Goal: Task Accomplishment & Management: Complete application form

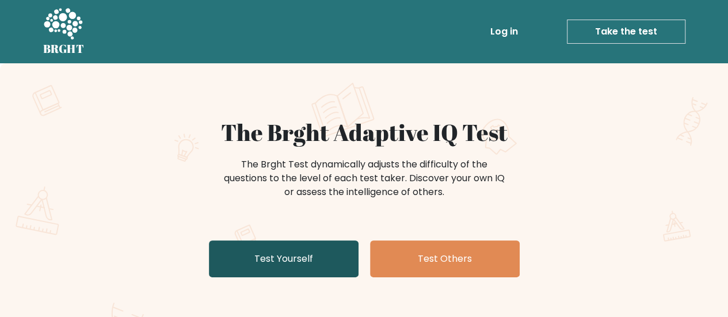
click at [333, 266] on link "Test Yourself" at bounding box center [284, 258] width 150 height 37
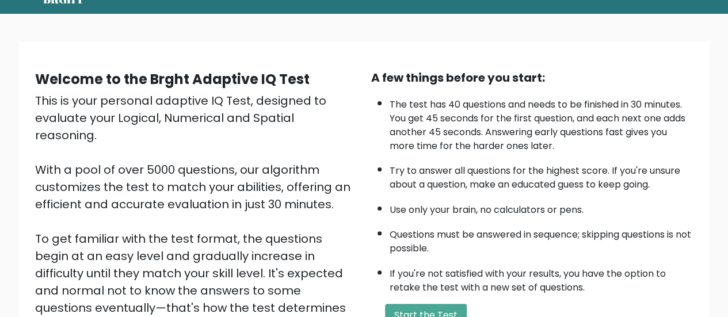
scroll to position [48, 0]
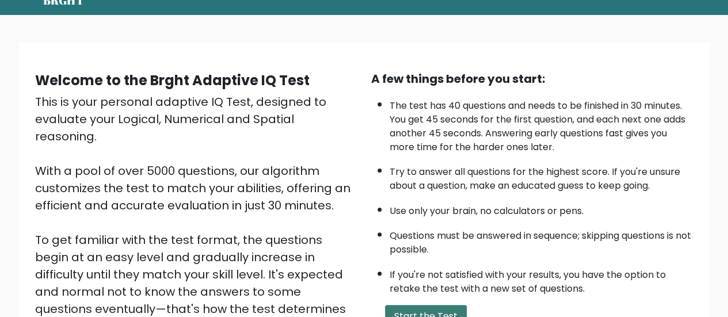
click at [433, 305] on button "Start the Test" at bounding box center [426, 316] width 82 height 23
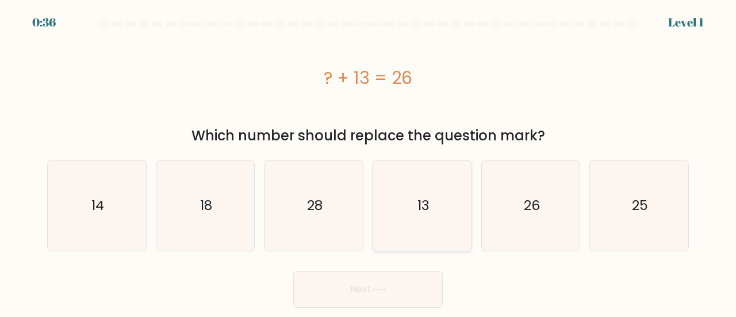
click at [433, 206] on icon "13" at bounding box center [422, 206] width 90 height 90
click at [369, 162] on input "d. 13" at bounding box center [368, 160] width 1 height 3
radio input "true"
click at [392, 283] on button "Next" at bounding box center [368, 289] width 150 height 37
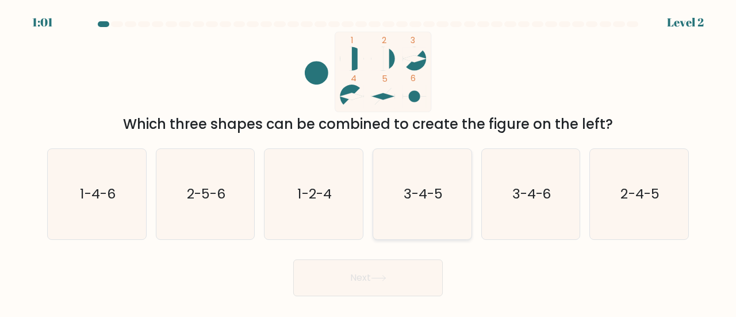
click at [432, 175] on icon "3-4-5" at bounding box center [422, 194] width 90 height 90
click at [369, 162] on input "d. 3-4-5" at bounding box center [368, 160] width 1 height 3
radio input "true"
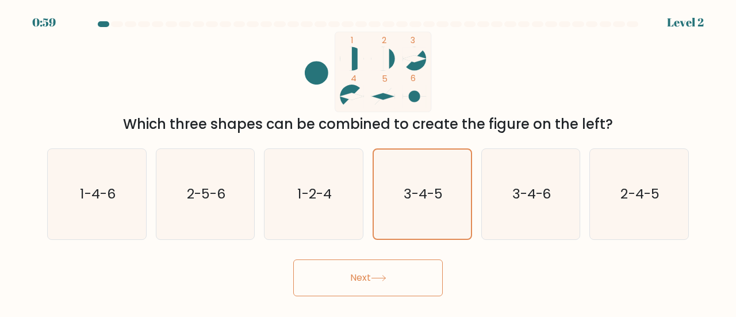
click at [379, 293] on button "Next" at bounding box center [368, 277] width 150 height 37
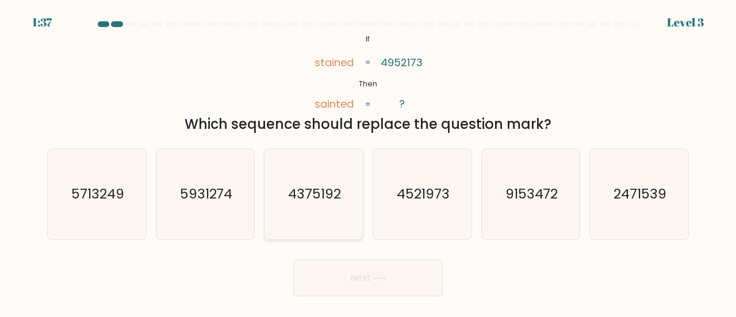
click at [339, 215] on icon "4375192" at bounding box center [314, 194] width 90 height 90
click at [368, 162] on input "c. 4375192" at bounding box center [368, 160] width 1 height 3
radio input "true"
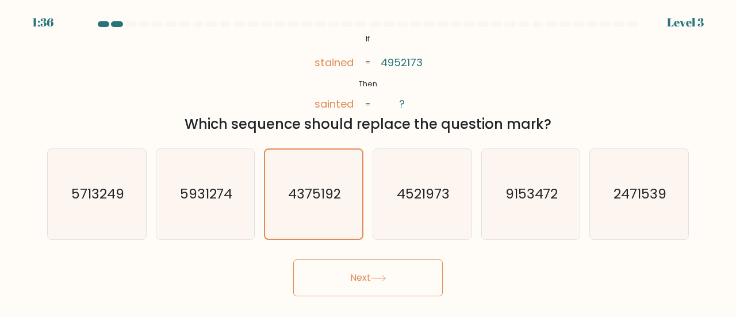
click at [357, 278] on button "Next" at bounding box center [368, 277] width 150 height 37
click at [403, 279] on button "Next" at bounding box center [368, 277] width 150 height 37
click at [368, 276] on button "Next" at bounding box center [368, 277] width 150 height 37
click at [405, 268] on button "Next" at bounding box center [368, 277] width 150 height 37
click at [365, 269] on button "Next" at bounding box center [368, 277] width 150 height 37
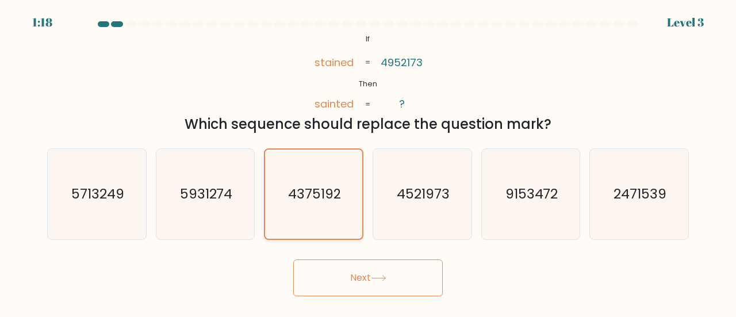
click at [326, 203] on icon "4375192" at bounding box center [313, 194] width 89 height 89
click at [368, 162] on input "c. 4375192" at bounding box center [368, 160] width 1 height 3
click at [348, 273] on button "Next" at bounding box center [368, 277] width 150 height 37
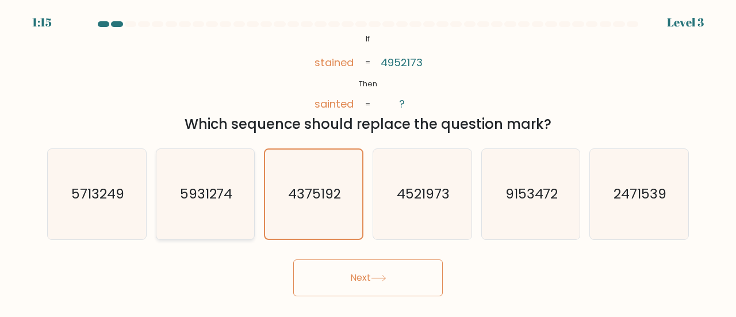
click at [228, 205] on icon "5931274" at bounding box center [206, 194] width 90 height 90
click at [368, 162] on input "b. 5931274" at bounding box center [368, 160] width 1 height 3
radio input "true"
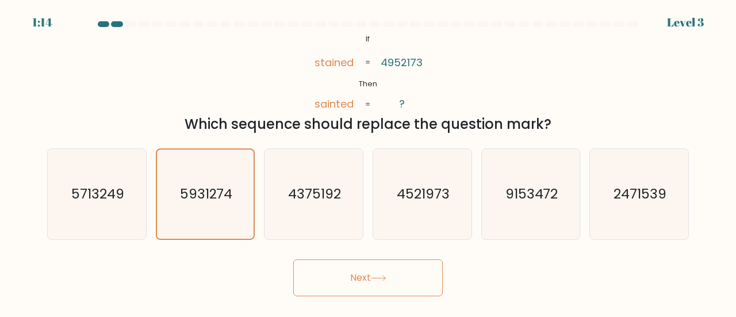
click at [341, 272] on button "Next" at bounding box center [368, 277] width 150 height 37
click at [131, 195] on icon "5713249" at bounding box center [97, 194] width 90 height 90
click at [368, 162] on input "a. 5713249" at bounding box center [368, 160] width 1 height 3
radio input "true"
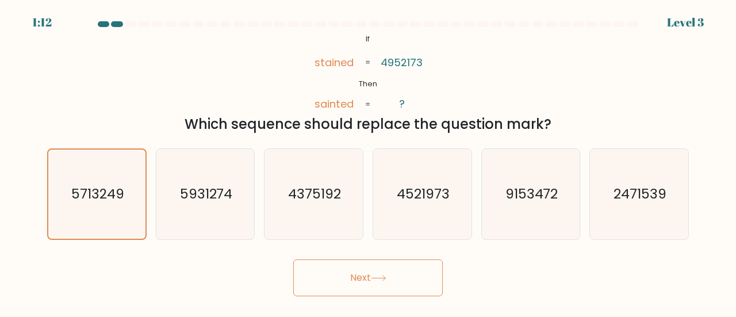
click at [356, 276] on button "Next" at bounding box center [368, 277] width 150 height 37
click at [441, 203] on text "4521973" at bounding box center [423, 193] width 53 height 19
click at [369, 162] on input "d. 4521973" at bounding box center [368, 160] width 1 height 3
radio input "true"
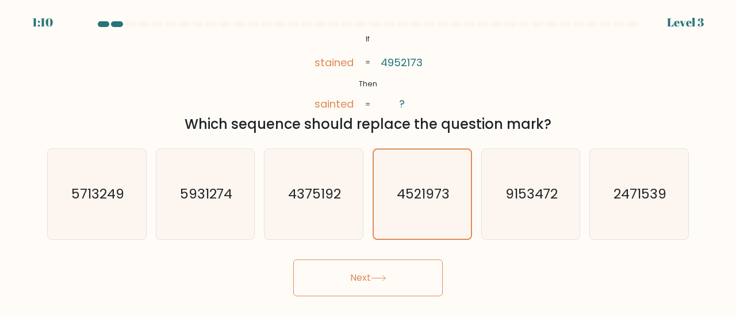
click at [411, 277] on button "Next" at bounding box center [368, 277] width 150 height 37
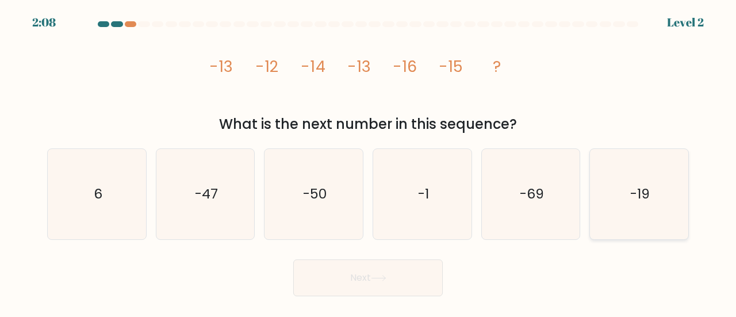
click at [610, 195] on icon "-19" at bounding box center [639, 194] width 90 height 90
click at [369, 162] on input "f. -19" at bounding box center [368, 160] width 1 height 3
radio input "true"
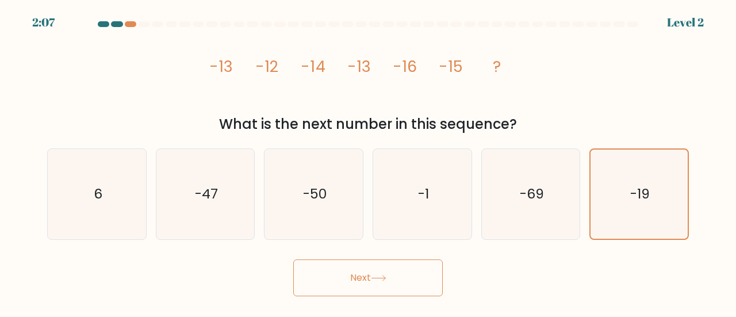
click at [422, 284] on button "Next" at bounding box center [368, 277] width 150 height 37
click at [403, 264] on button "Next" at bounding box center [368, 277] width 150 height 37
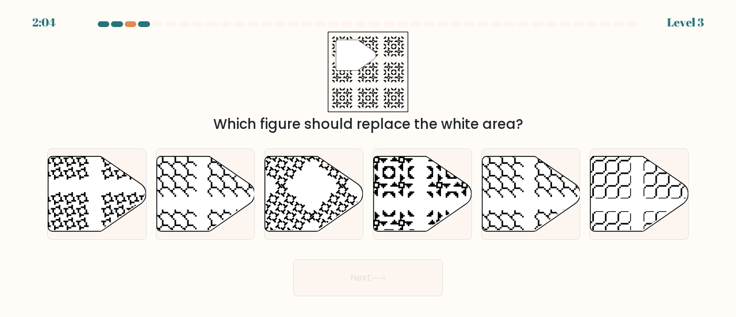
click at [117, 206] on icon at bounding box center [97, 193] width 98 height 75
click at [368, 162] on input "a." at bounding box center [368, 160] width 1 height 3
radio input "true"
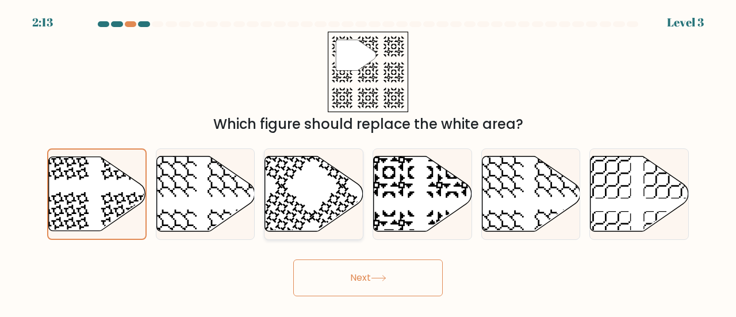
click at [327, 193] on icon at bounding box center [314, 193] width 98 height 75
click at [368, 162] on input "c." at bounding box center [368, 160] width 1 height 3
radio input "true"
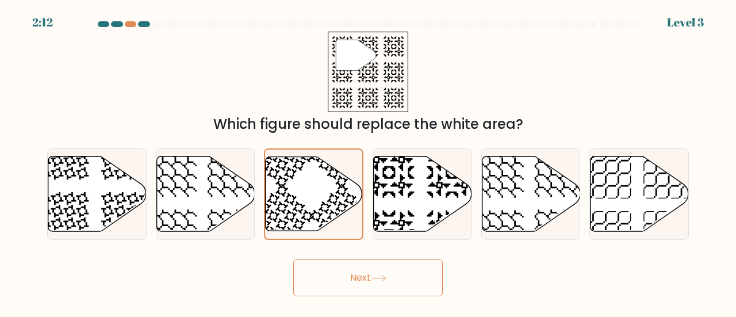
click at [354, 282] on button "Next" at bounding box center [368, 277] width 150 height 37
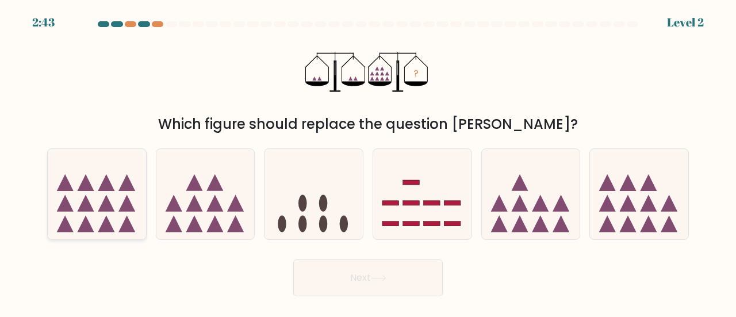
click at [83, 213] on icon at bounding box center [97, 194] width 98 height 81
click at [368, 162] on input "a." at bounding box center [368, 160] width 1 height 3
radio input "true"
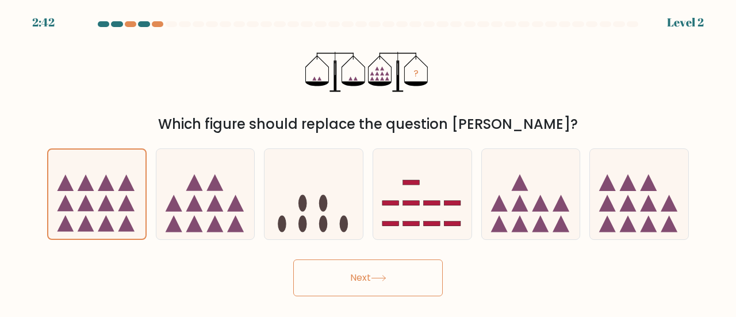
click at [327, 276] on button "Next" at bounding box center [368, 277] width 150 height 37
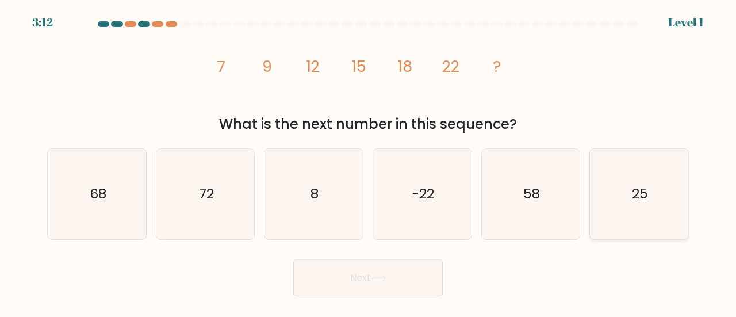
click at [633, 189] on text "25" at bounding box center [640, 193] width 16 height 19
click at [369, 162] on input "f. 25" at bounding box center [368, 160] width 1 height 3
radio input "true"
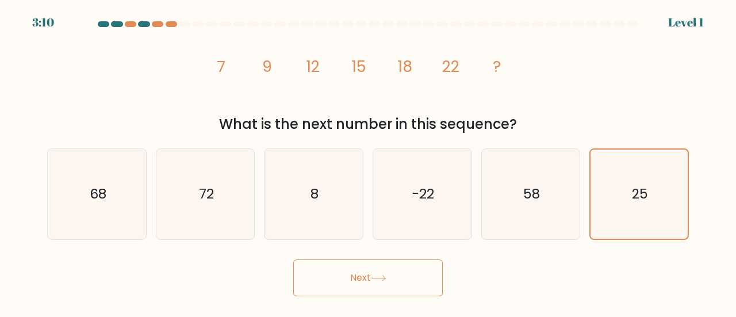
click at [427, 279] on button "Next" at bounding box center [368, 277] width 150 height 37
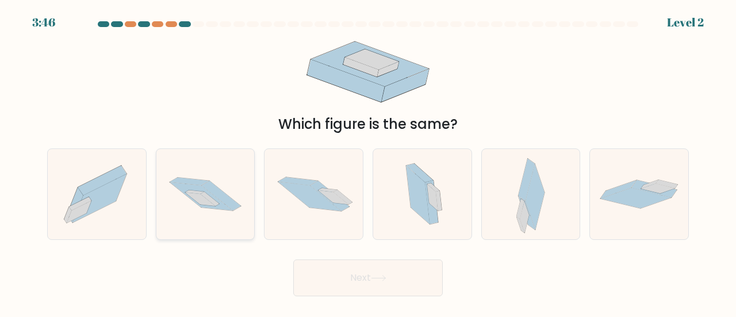
click at [239, 209] on icon at bounding box center [205, 194] width 98 height 65
click at [368, 162] on input "b." at bounding box center [368, 160] width 1 height 3
radio input "true"
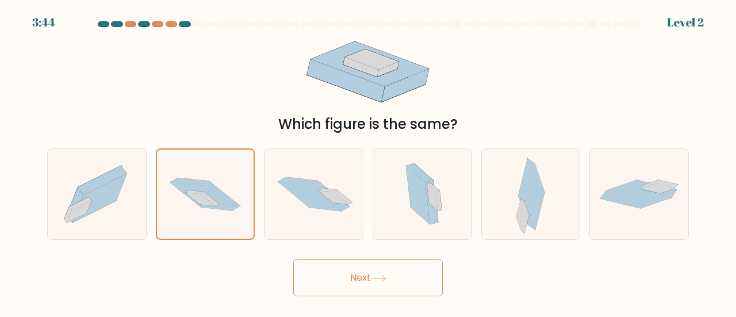
click at [366, 279] on button "Next" at bounding box center [368, 277] width 150 height 37
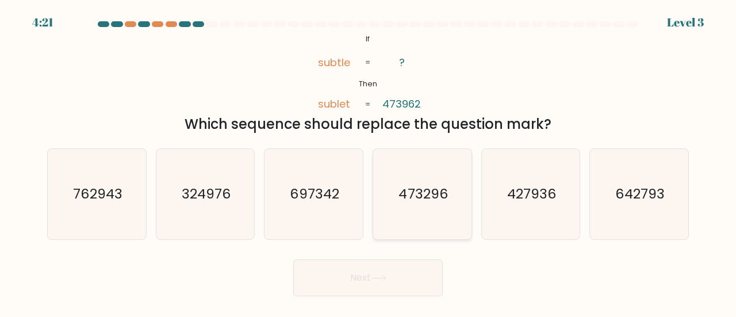
click at [411, 199] on text "473296" at bounding box center [423, 193] width 49 height 19
click at [369, 162] on input "d. 473296" at bounding box center [368, 160] width 1 height 3
radio input "true"
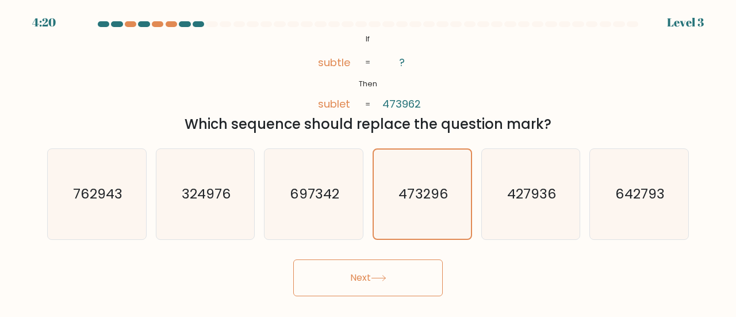
click at [402, 262] on button "Next" at bounding box center [368, 277] width 150 height 37
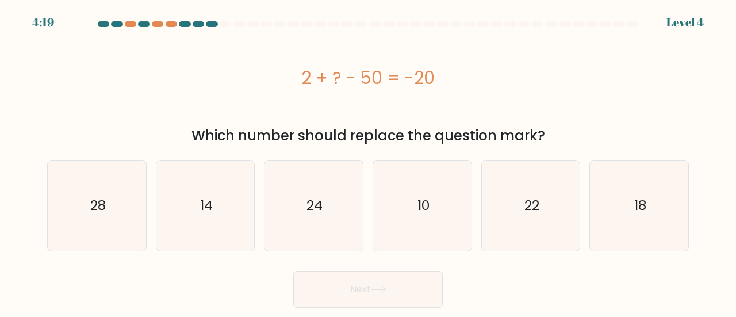
click at [404, 282] on button "Next" at bounding box center [368, 289] width 150 height 37
click at [120, 197] on icon "28" at bounding box center [97, 206] width 90 height 90
click at [368, 162] on input "a. 28" at bounding box center [368, 160] width 1 height 3
radio input "true"
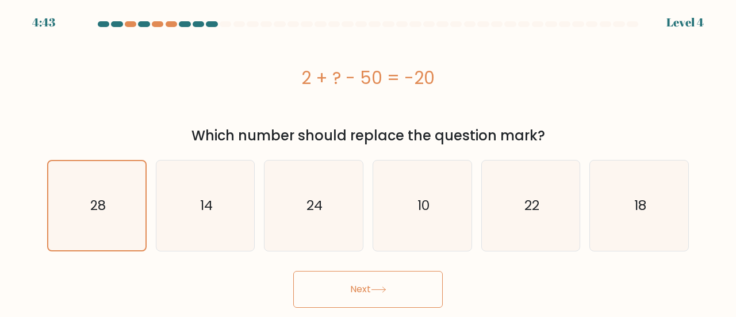
click at [362, 289] on button "Next" at bounding box center [368, 289] width 150 height 37
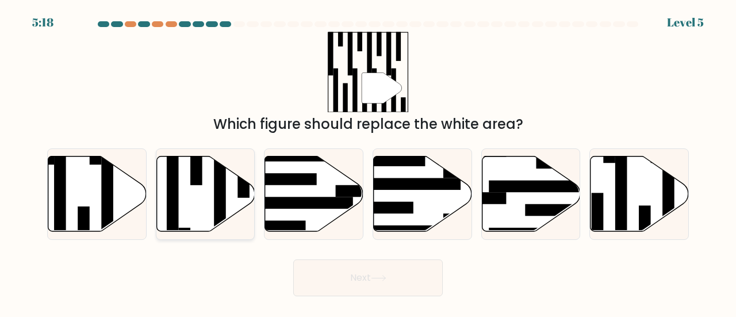
click at [240, 213] on icon at bounding box center [205, 194] width 98 height 77
click at [368, 162] on input "b." at bounding box center [368, 160] width 1 height 3
radio input "true"
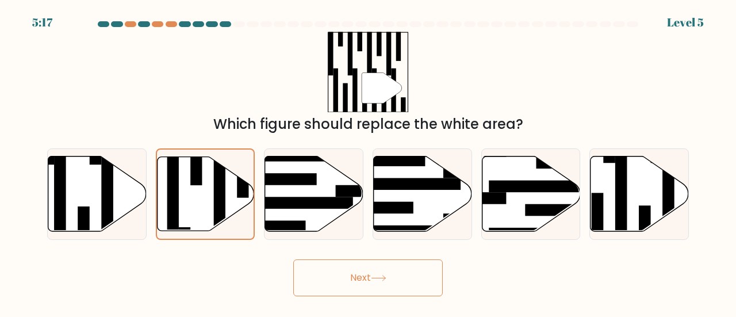
click at [377, 280] on icon at bounding box center [379, 278] width 16 height 6
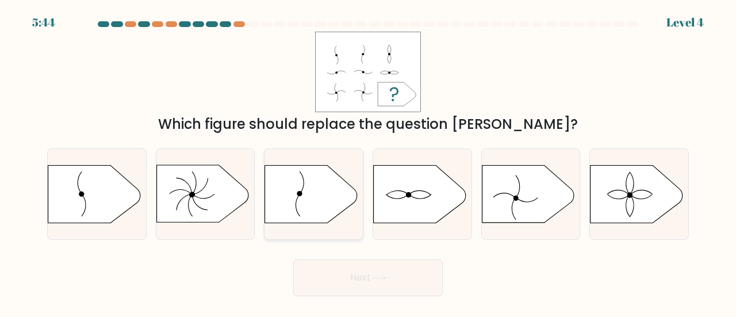
click at [338, 193] on icon at bounding box center [311, 195] width 92 height 58
click at [368, 162] on input "c." at bounding box center [368, 160] width 1 height 3
radio input "true"
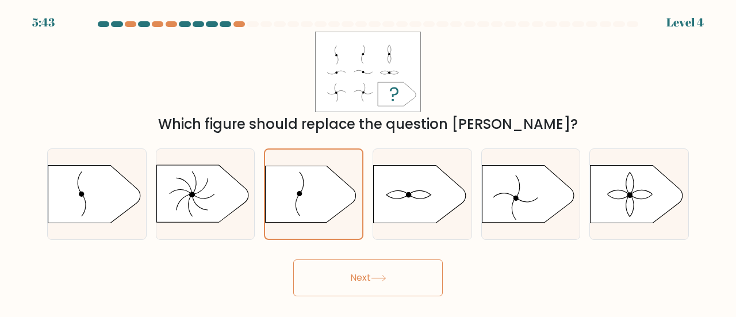
click at [391, 289] on button "Next" at bounding box center [368, 277] width 150 height 37
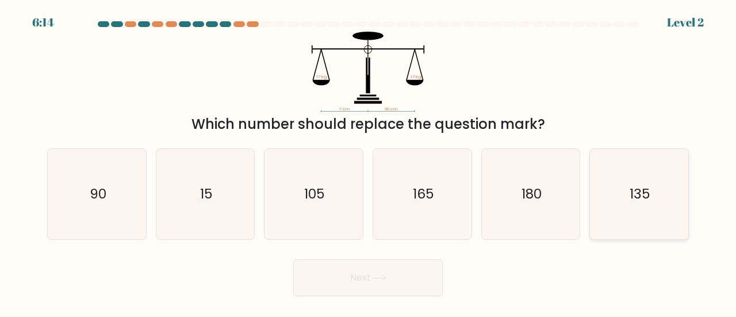
click at [620, 203] on icon "135" at bounding box center [639, 194] width 90 height 90
click at [369, 162] on input "f. 135" at bounding box center [368, 160] width 1 height 3
radio input "true"
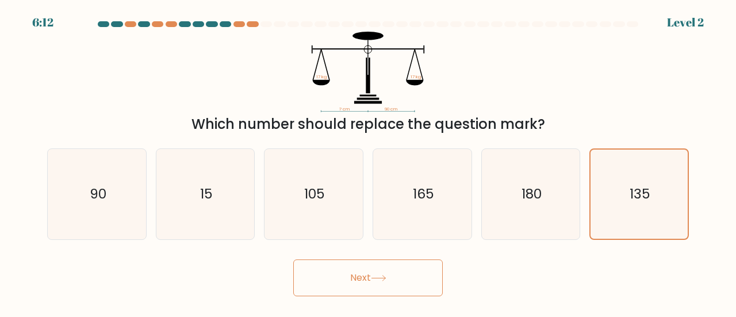
click at [399, 282] on button "Next" at bounding box center [368, 277] width 150 height 37
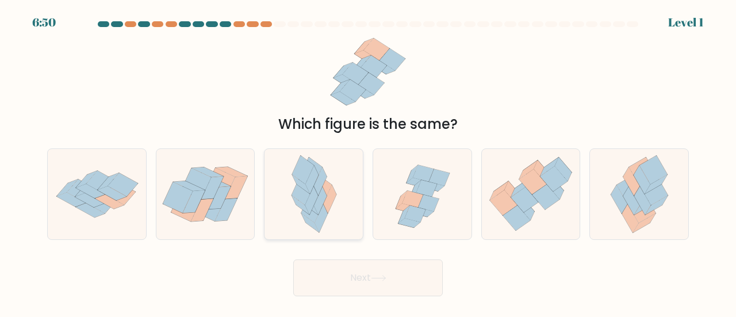
click at [338, 209] on icon at bounding box center [314, 194] width 59 height 90
click at [368, 162] on input "c." at bounding box center [368, 160] width 1 height 3
radio input "true"
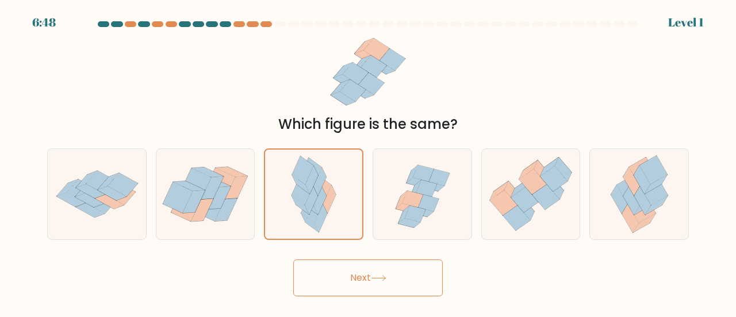
click at [357, 283] on button "Next" at bounding box center [368, 277] width 150 height 37
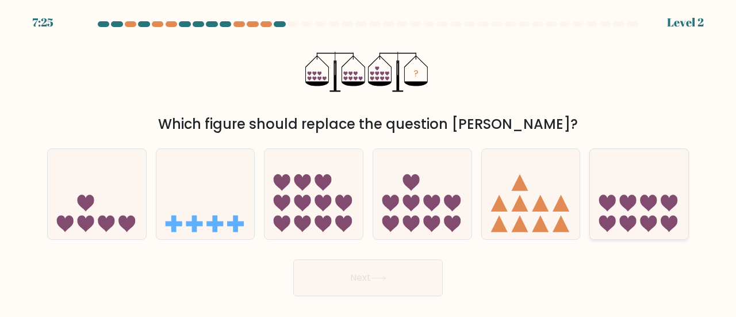
click at [644, 219] on icon at bounding box center [649, 224] width 17 height 17
click at [369, 162] on input "f." at bounding box center [368, 160] width 1 height 3
radio input "true"
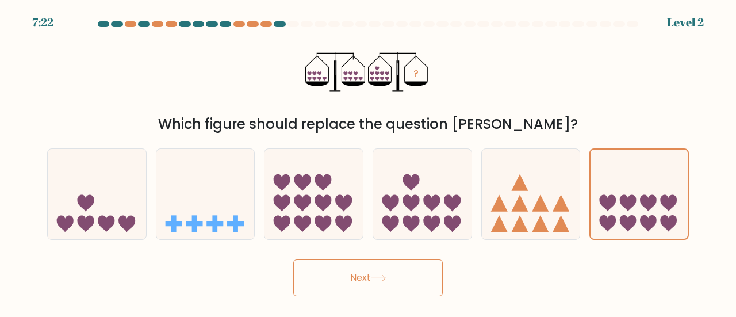
click at [414, 276] on button "Next" at bounding box center [368, 277] width 150 height 37
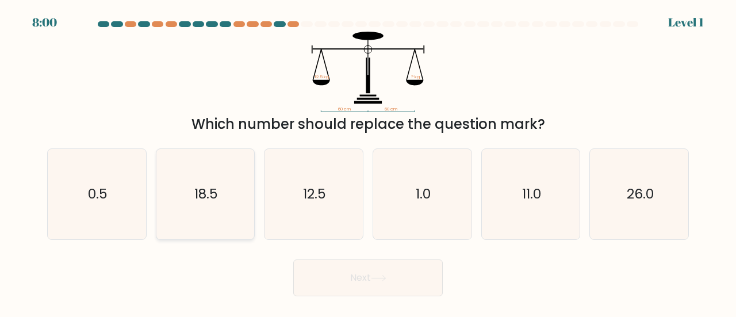
click at [194, 207] on icon "18.5" at bounding box center [206, 194] width 90 height 90
click at [368, 162] on input "b. 18.5" at bounding box center [368, 160] width 1 height 3
radio input "true"
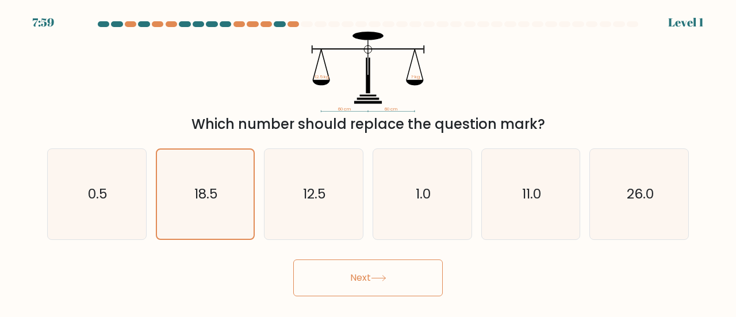
click at [329, 260] on button "Next" at bounding box center [368, 277] width 150 height 37
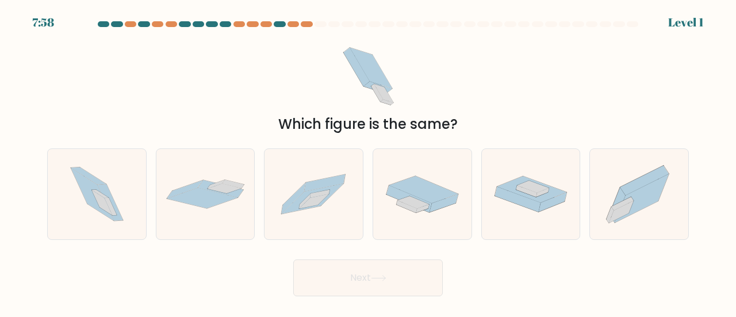
click at [342, 274] on button "Next" at bounding box center [368, 277] width 150 height 37
click at [323, 216] on icon at bounding box center [314, 194] width 98 height 67
click at [368, 162] on input "c." at bounding box center [368, 160] width 1 height 3
radio input "true"
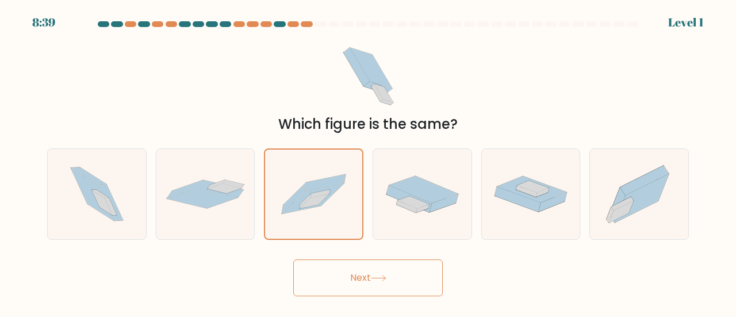
click at [334, 274] on button "Next" at bounding box center [368, 277] width 150 height 37
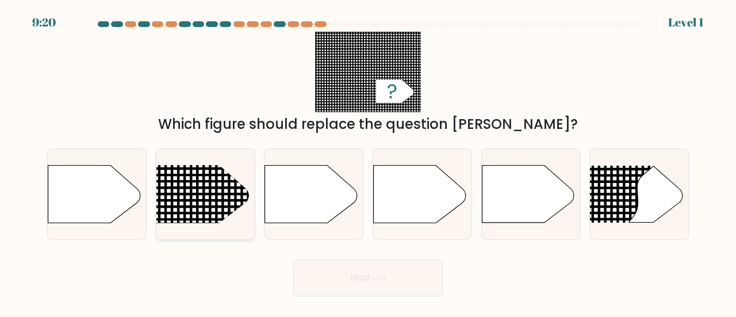
click at [249, 185] on line at bounding box center [249, 164] width 0 height 479
click at [368, 162] on input "b." at bounding box center [368, 160] width 1 height 3
radio input "true"
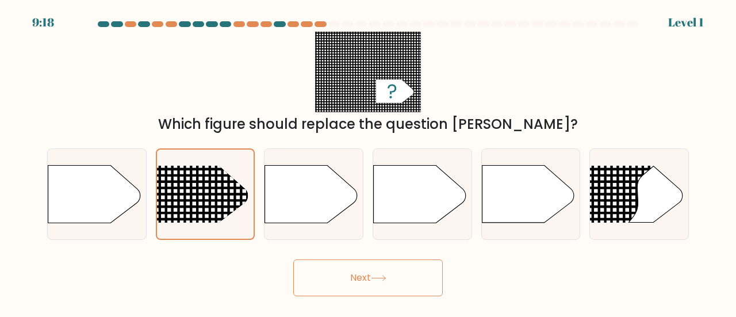
click at [329, 274] on button "Next" at bounding box center [368, 277] width 150 height 37
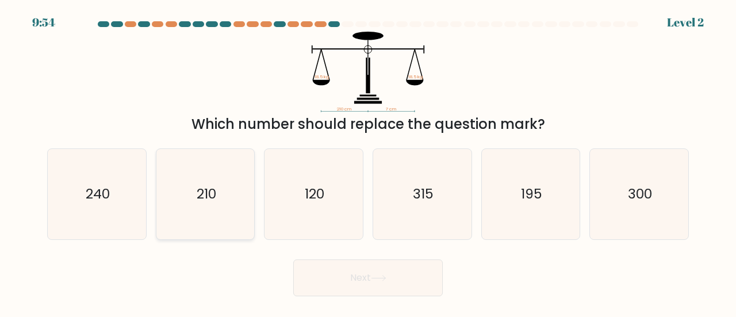
click at [234, 201] on icon "210" at bounding box center [206, 194] width 90 height 90
click at [368, 162] on input "b. 210" at bounding box center [368, 160] width 1 height 3
radio input "true"
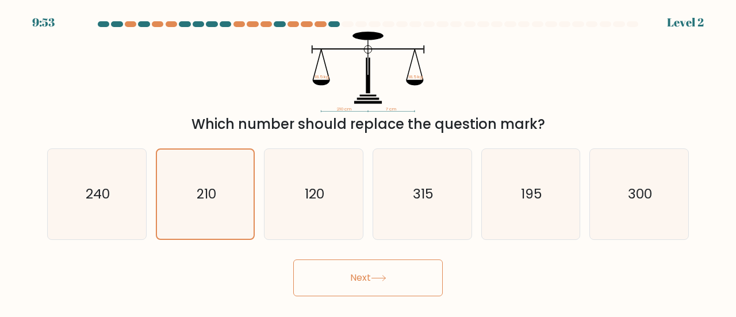
click at [339, 273] on button "Next" at bounding box center [368, 277] width 150 height 37
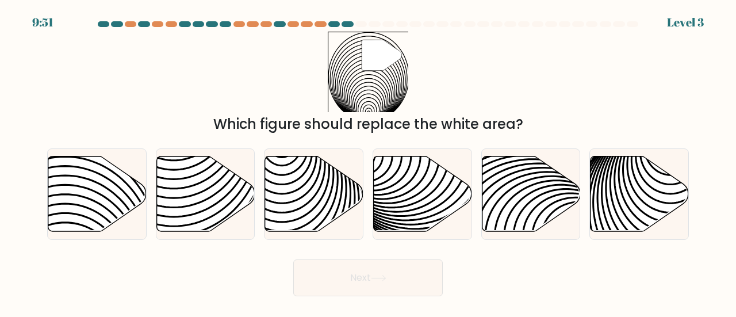
click at [339, 273] on button "Next" at bounding box center [368, 277] width 150 height 37
click at [527, 201] on icon at bounding box center [531, 193] width 98 height 75
click at [369, 162] on input "e." at bounding box center [368, 160] width 1 height 3
radio input "true"
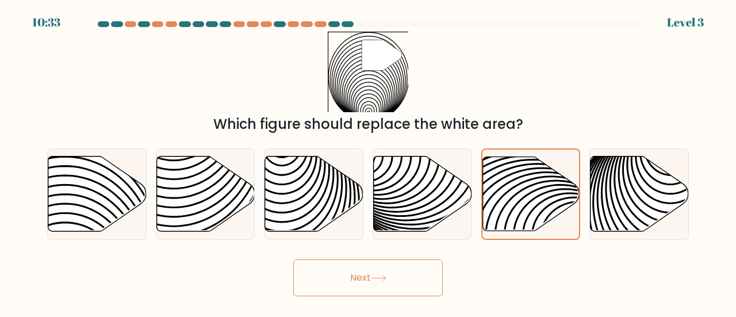
click at [434, 280] on button "Next" at bounding box center [368, 277] width 150 height 37
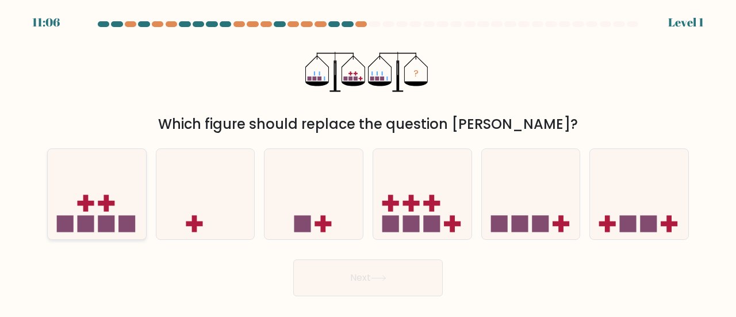
click at [119, 220] on rect at bounding box center [127, 224] width 17 height 17
click at [368, 162] on input "a." at bounding box center [368, 160] width 1 height 3
radio input "true"
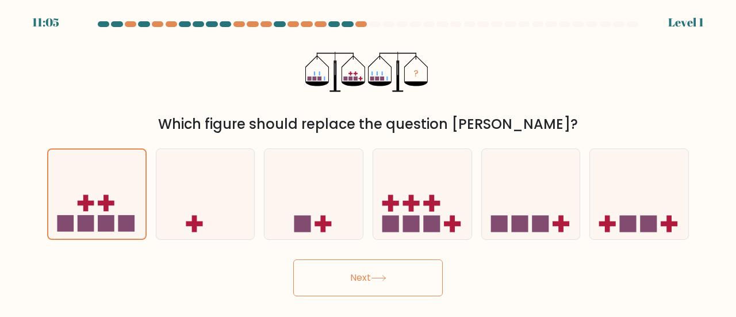
click at [323, 274] on button "Next" at bounding box center [368, 277] width 150 height 37
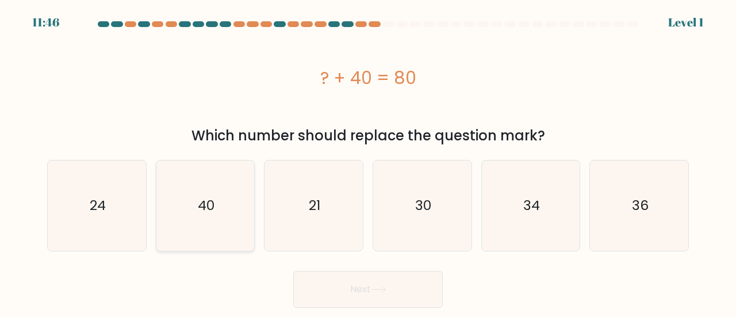
click at [217, 203] on icon "40" at bounding box center [206, 206] width 90 height 90
click at [368, 162] on input "b. 40" at bounding box center [368, 160] width 1 height 3
radio input "true"
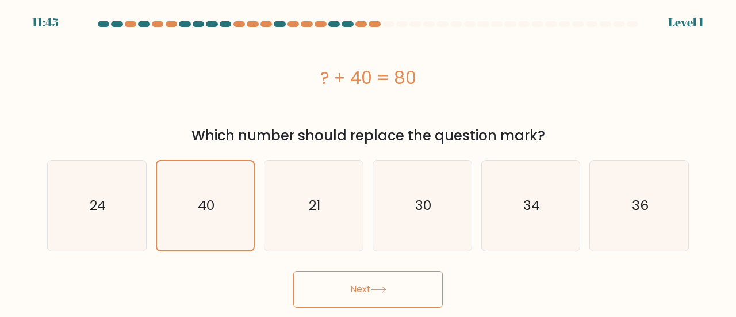
click at [327, 285] on button "Next" at bounding box center [368, 289] width 150 height 37
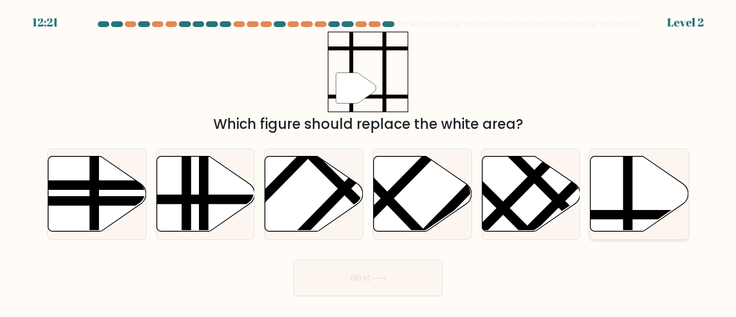
click at [617, 209] on icon at bounding box center [640, 193] width 98 height 75
click at [369, 162] on input "f." at bounding box center [368, 160] width 1 height 3
radio input "true"
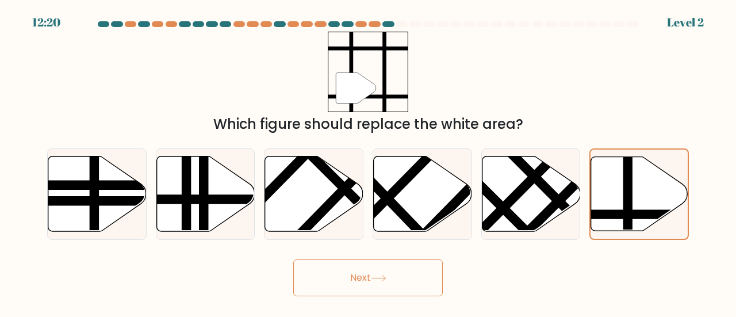
click at [442, 289] on button "Next" at bounding box center [368, 277] width 150 height 37
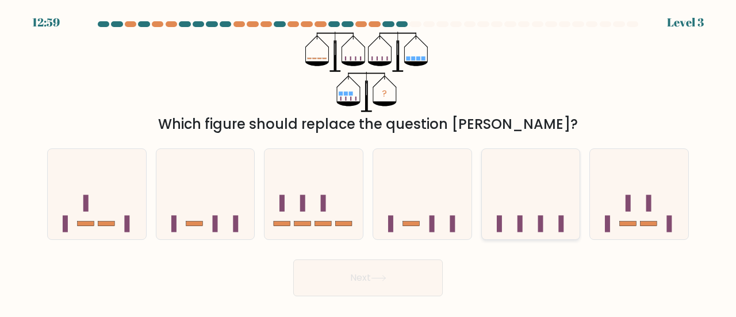
click at [524, 209] on icon at bounding box center [531, 194] width 98 height 81
click at [369, 162] on input "e." at bounding box center [368, 160] width 1 height 3
radio input "true"
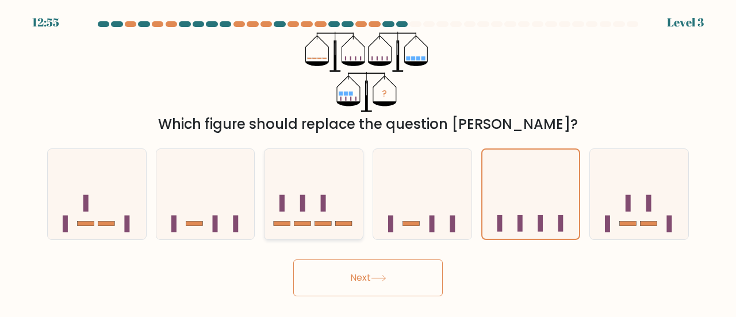
click at [326, 196] on rect at bounding box center [323, 203] width 5 height 17
click at [368, 162] on input "c." at bounding box center [368, 160] width 1 height 3
radio input "true"
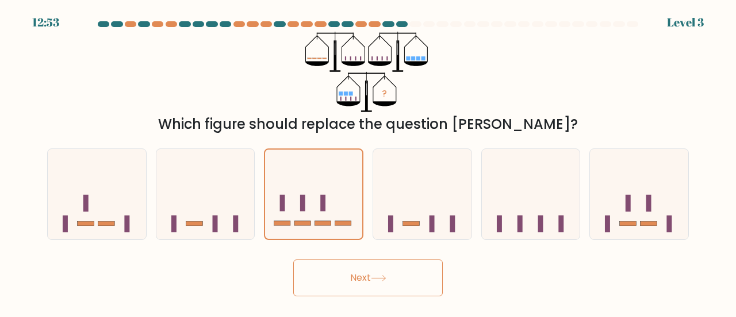
click at [346, 283] on button "Next" at bounding box center [368, 277] width 150 height 37
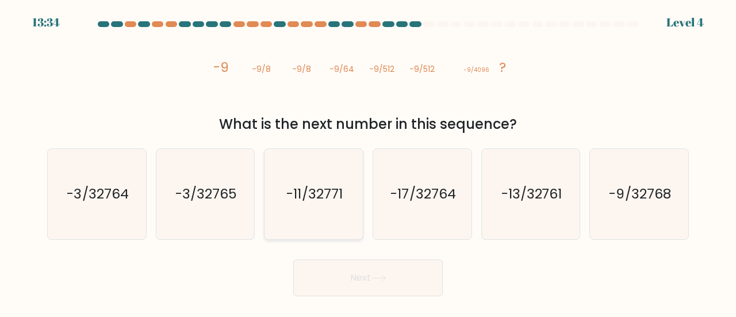
click at [345, 217] on icon "-11/32771" at bounding box center [314, 194] width 90 height 90
click at [368, 162] on input "c. -11/32771" at bounding box center [368, 160] width 1 height 3
radio input "true"
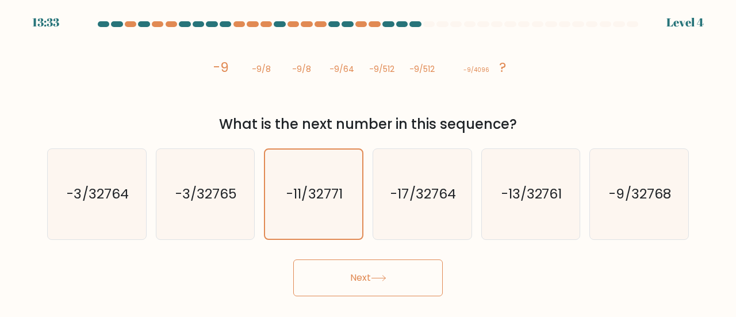
click at [360, 281] on button "Next" at bounding box center [368, 277] width 150 height 37
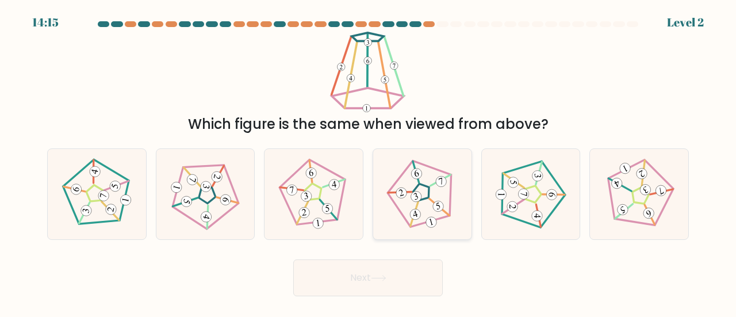
click at [417, 200] on 779 at bounding box center [416, 196] width 13 height 13
click at [369, 162] on input "d." at bounding box center [368, 160] width 1 height 3
radio input "true"
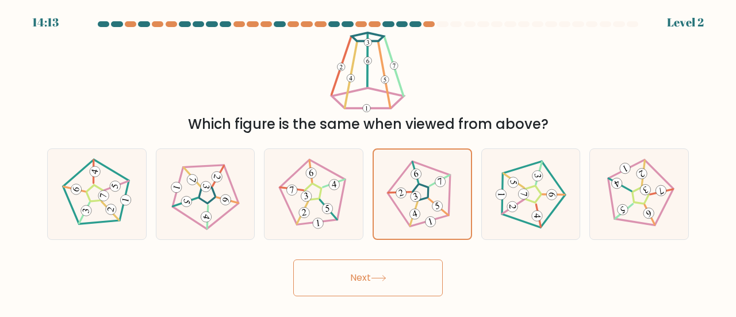
click at [384, 259] on button "Next" at bounding box center [368, 277] width 150 height 37
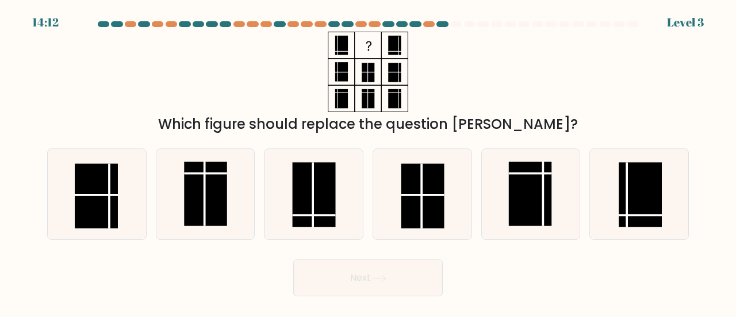
click at [380, 272] on button "Next" at bounding box center [368, 277] width 150 height 37
click at [627, 205] on line at bounding box center [627, 194] width 0 height 64
click at [369, 162] on input "f." at bounding box center [368, 160] width 1 height 3
radio input "true"
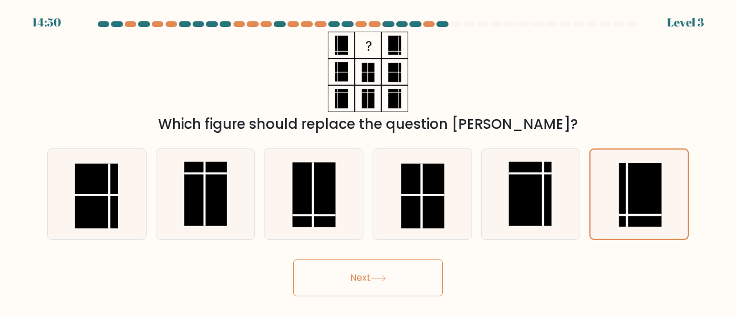
click at [443, 281] on div "Next" at bounding box center [368, 275] width 656 height 43
click at [427, 282] on button "Next" at bounding box center [368, 277] width 150 height 37
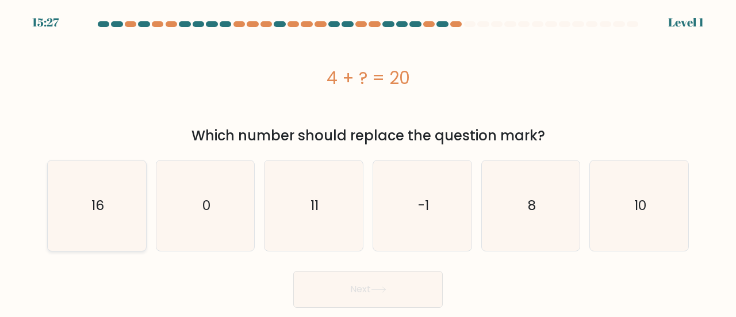
click at [125, 202] on icon "16" at bounding box center [97, 206] width 90 height 90
click at [368, 162] on input "a. 16" at bounding box center [368, 160] width 1 height 3
radio input "true"
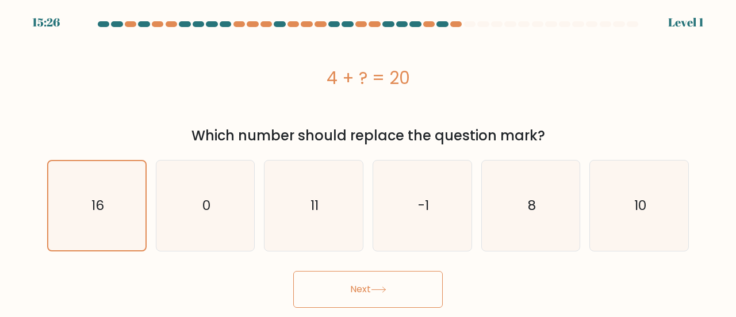
click at [321, 279] on button "Next" at bounding box center [368, 289] width 150 height 37
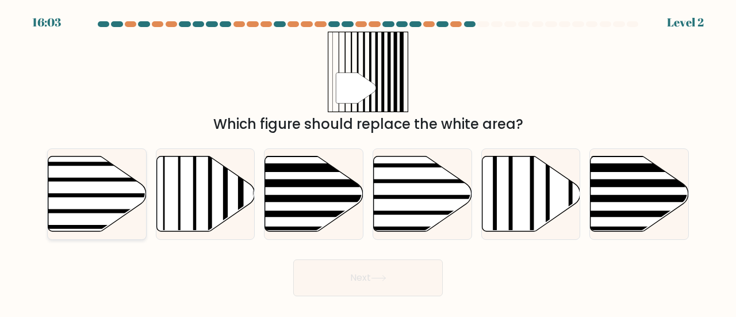
click at [127, 196] on line at bounding box center [64, 196] width 198 height 0
click at [368, 162] on input "a." at bounding box center [368, 160] width 1 height 3
radio input "true"
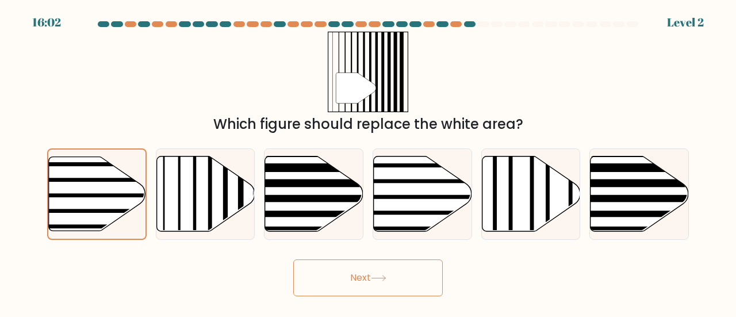
click at [304, 279] on button "Next" at bounding box center [368, 277] width 150 height 37
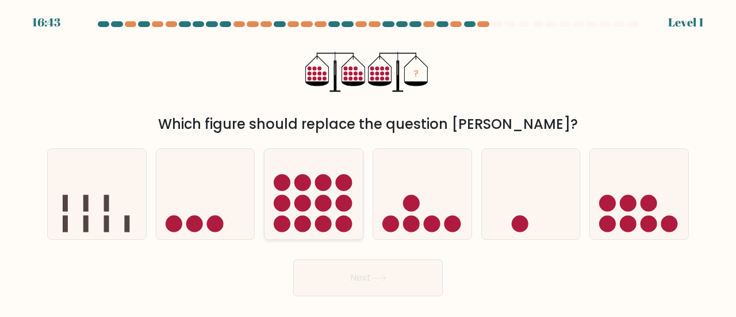
click at [335, 209] on icon at bounding box center [314, 194] width 98 height 81
click at [368, 162] on input "c." at bounding box center [368, 160] width 1 height 3
radio input "true"
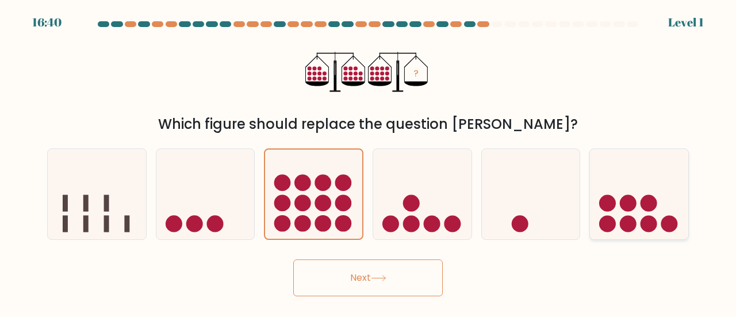
click at [629, 210] on circle at bounding box center [628, 203] width 17 height 17
click at [369, 162] on input "f." at bounding box center [368, 160] width 1 height 3
radio input "true"
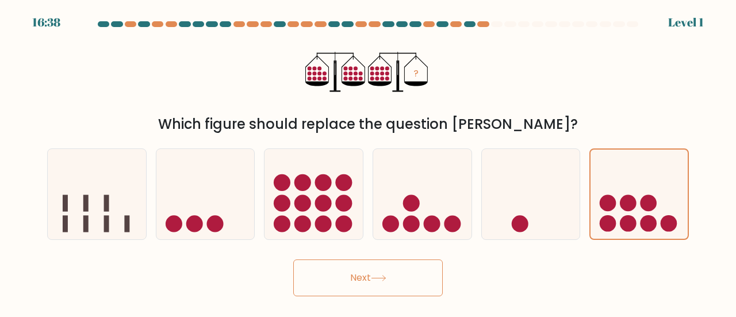
click at [441, 285] on button "Next" at bounding box center [368, 277] width 150 height 37
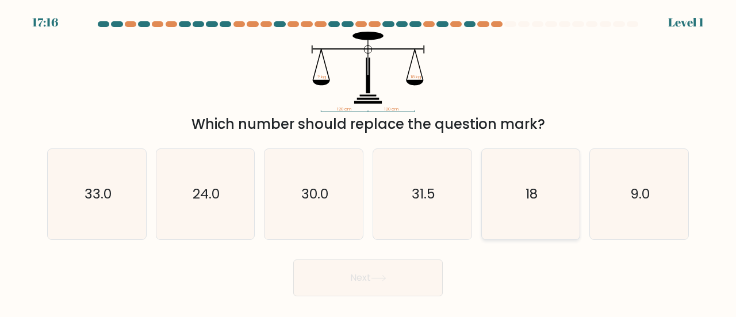
click at [523, 209] on icon "18" at bounding box center [531, 194] width 90 height 90
click at [369, 162] on input "e. 18" at bounding box center [368, 160] width 1 height 3
radio input "true"
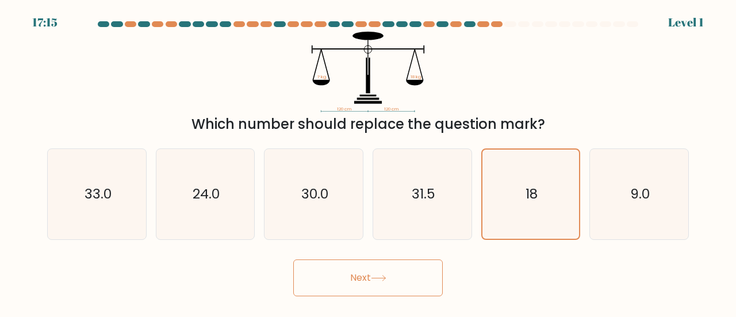
click at [407, 266] on button "Next" at bounding box center [368, 277] width 150 height 37
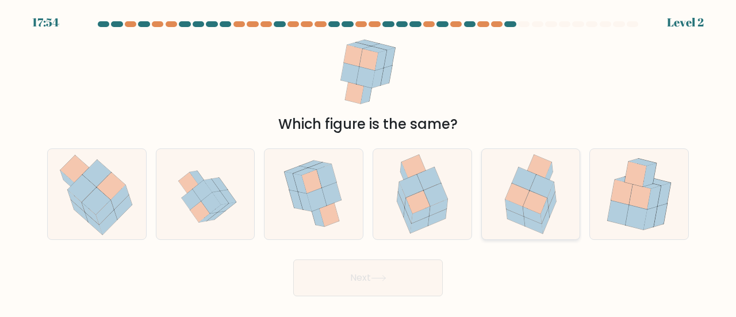
click at [536, 192] on icon at bounding box center [542, 186] width 24 height 23
click at [369, 162] on input "e." at bounding box center [368, 160] width 1 height 3
radio input "true"
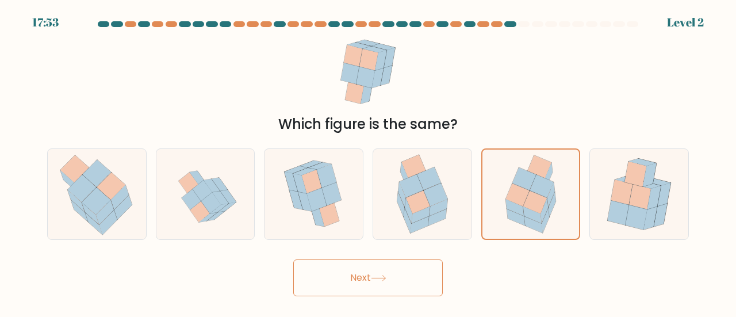
click at [418, 265] on button "Next" at bounding box center [368, 277] width 150 height 37
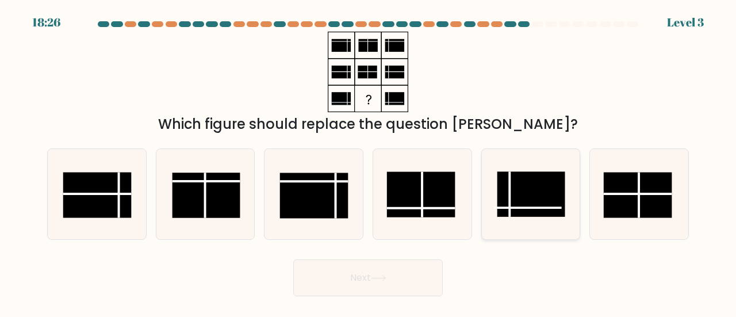
click at [505, 213] on rect at bounding box center [531, 194] width 68 height 45
click at [369, 162] on input "e." at bounding box center [368, 160] width 1 height 3
radio input "true"
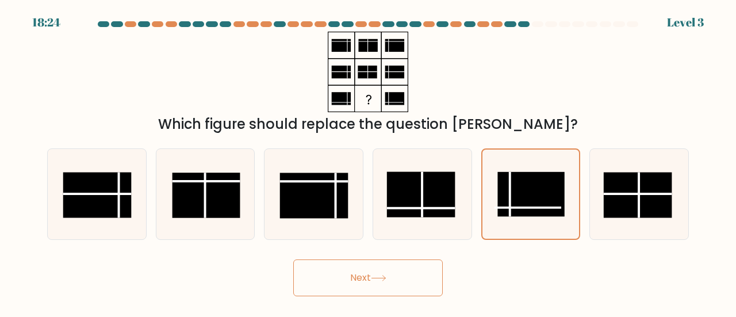
click at [394, 272] on button "Next" at bounding box center [368, 277] width 150 height 37
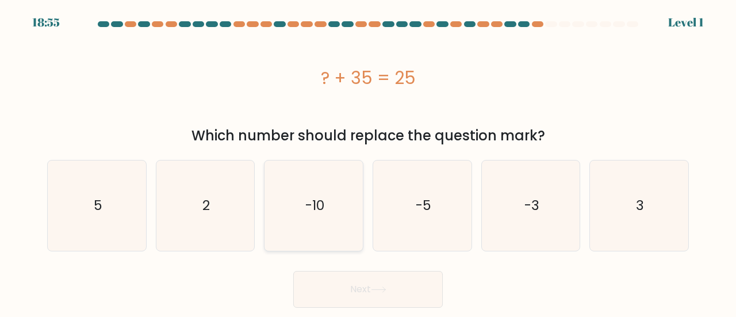
click at [311, 206] on text "-10" at bounding box center [314, 205] width 19 height 19
click at [368, 162] on input "c. -10" at bounding box center [368, 160] width 1 height 3
radio input "true"
click at [355, 289] on button "Next" at bounding box center [368, 289] width 150 height 37
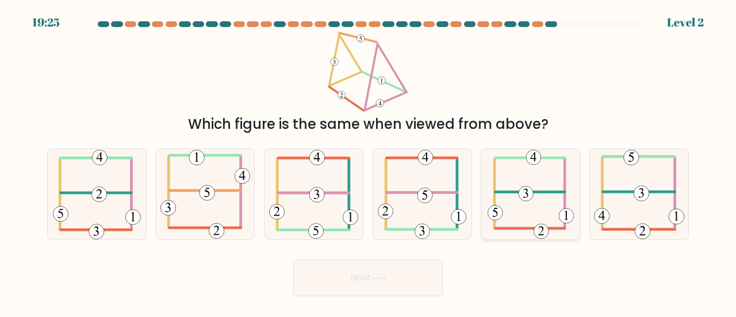
click at [512, 217] on icon at bounding box center [531, 194] width 86 height 90
click at [369, 162] on input "e." at bounding box center [368, 160] width 1 height 3
radio input "true"
click at [381, 284] on button "Next" at bounding box center [368, 277] width 150 height 37
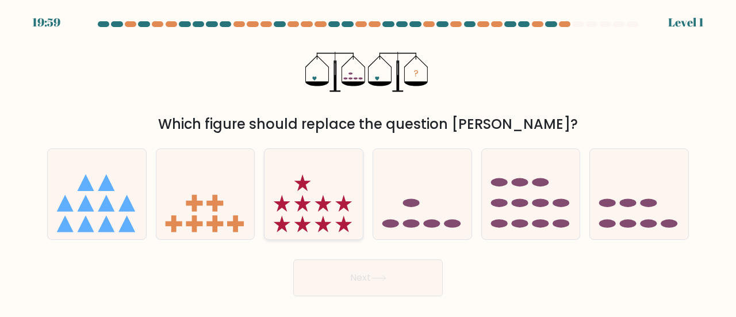
click at [349, 204] on icon at bounding box center [344, 203] width 17 height 17
click at [368, 162] on input "c." at bounding box center [368, 160] width 1 height 3
radio input "true"
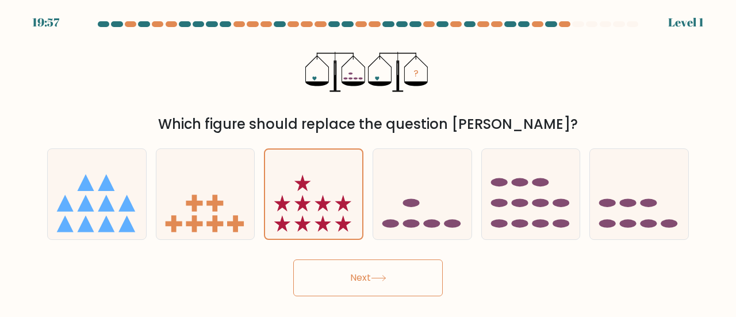
click at [360, 277] on button "Next" at bounding box center [368, 277] width 150 height 37
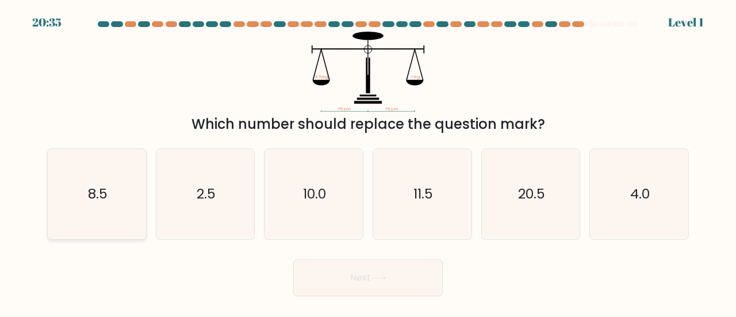
click at [81, 209] on icon "8.5" at bounding box center [97, 194] width 90 height 90
click at [368, 162] on input "a. 8.5" at bounding box center [368, 160] width 1 height 3
radio input "true"
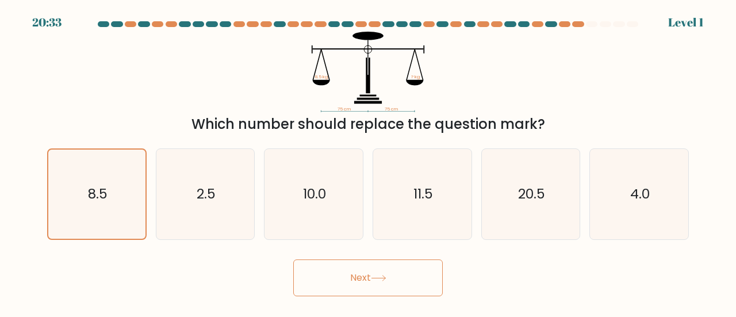
click at [329, 280] on button "Next" at bounding box center [368, 277] width 150 height 37
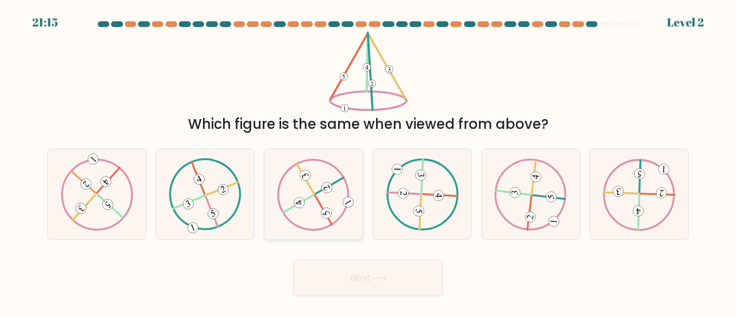
click at [344, 221] on icon at bounding box center [313, 194] width 73 height 72
click at [368, 162] on input "c." at bounding box center [368, 160] width 1 height 3
radio input "true"
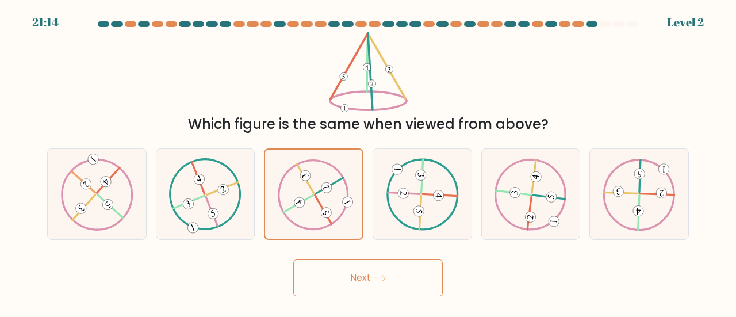
click at [358, 274] on button "Next" at bounding box center [368, 277] width 150 height 37
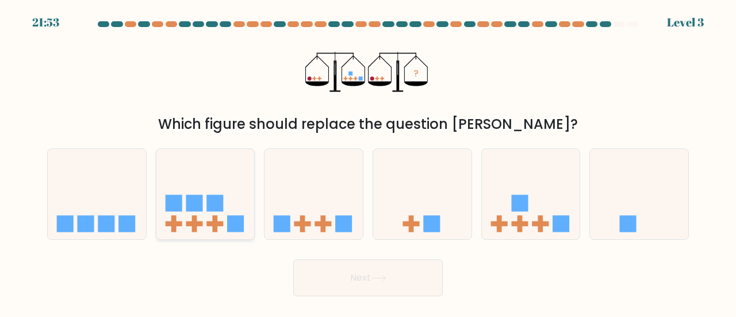
click at [220, 212] on icon at bounding box center [205, 194] width 98 height 81
click at [368, 162] on input "b." at bounding box center [368, 160] width 1 height 3
radio input "true"
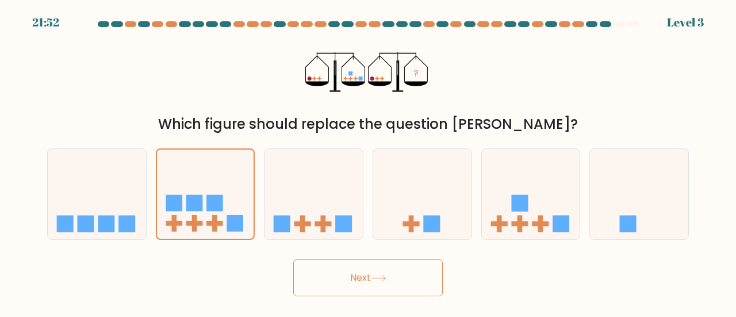
click at [315, 280] on button "Next" at bounding box center [368, 277] width 150 height 37
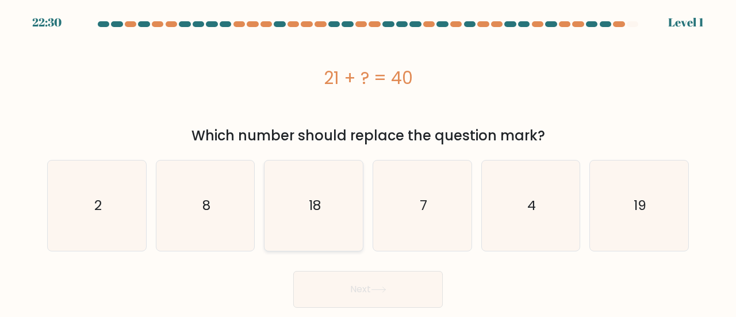
click at [360, 216] on div "18" at bounding box center [314, 205] width 100 height 91
click at [368, 162] on input "c. 18" at bounding box center [368, 160] width 1 height 3
radio input "true"
click at [371, 284] on button "Next" at bounding box center [368, 289] width 150 height 37
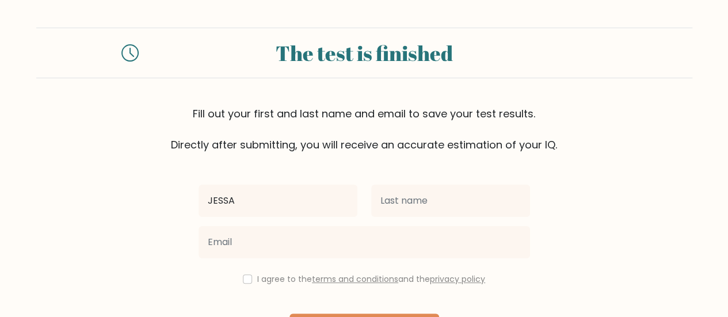
type input "JESSA"
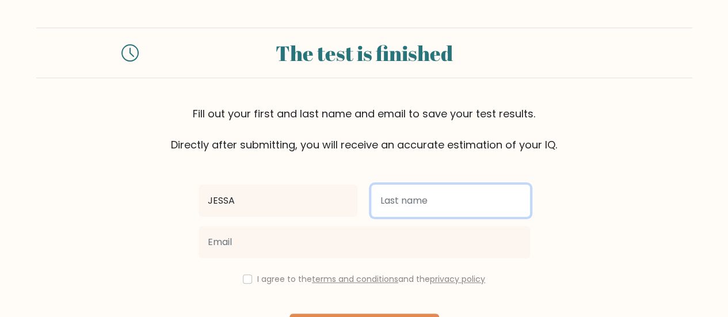
click at [399, 197] on input "text" at bounding box center [450, 201] width 159 height 32
type input "OBEJERA"
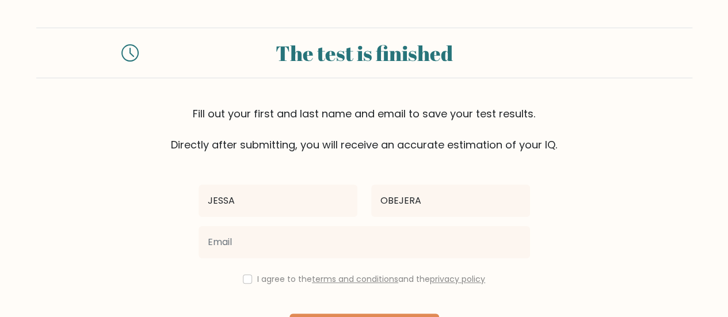
click at [337, 258] on div at bounding box center [364, 241] width 345 height 41
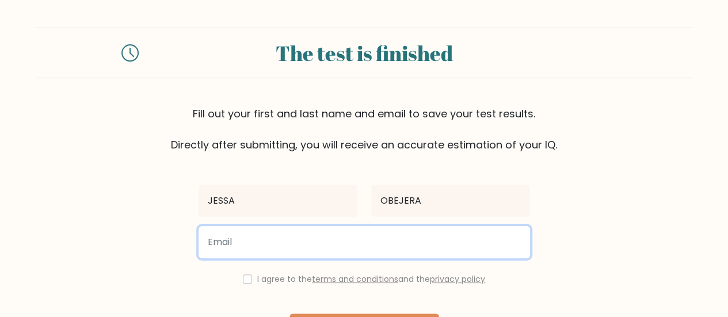
click at [339, 245] on input "email" at bounding box center [363, 242] width 331 height 32
type input "jessaobejera1005@gmail.com"
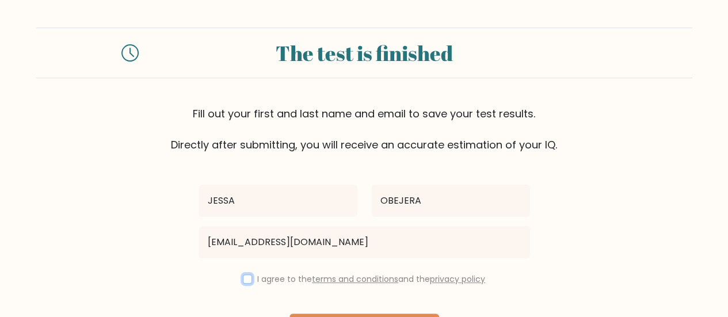
click at [246, 280] on input "checkbox" at bounding box center [247, 278] width 9 height 9
checkbox input "true"
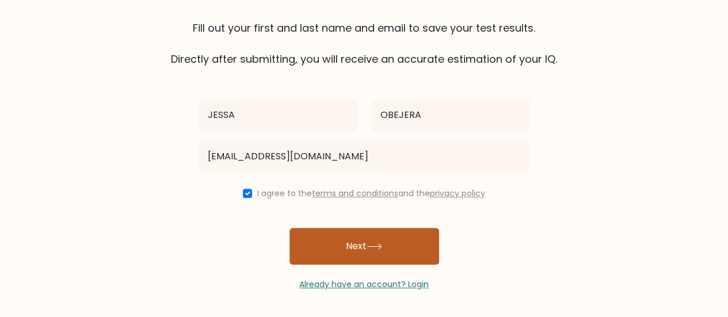
click at [373, 258] on button "Next" at bounding box center [364, 246] width 150 height 37
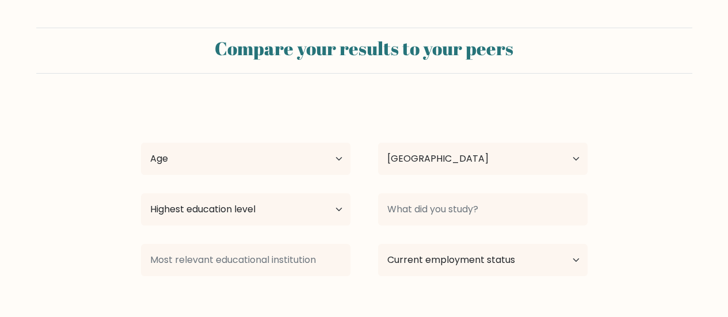
select select "PH"
click at [271, 192] on div "Highest education level No schooling Primary Lower Secondary Upper Secondary Oc…" at bounding box center [245, 209] width 237 height 41
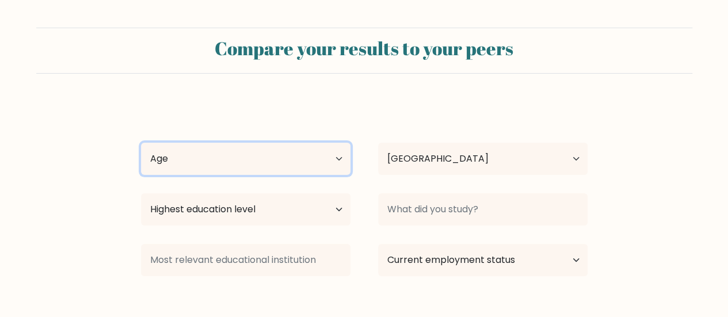
click at [271, 170] on select "Age Under 18 years old 18-24 years old 25-34 years old 35-44 years old 45-54 ye…" at bounding box center [245, 159] width 209 height 32
select select "18_24"
click at [141, 143] on select "Age Under 18 years old 18-24 years old 25-34 years old 35-44 years old 45-54 ye…" at bounding box center [245, 159] width 209 height 32
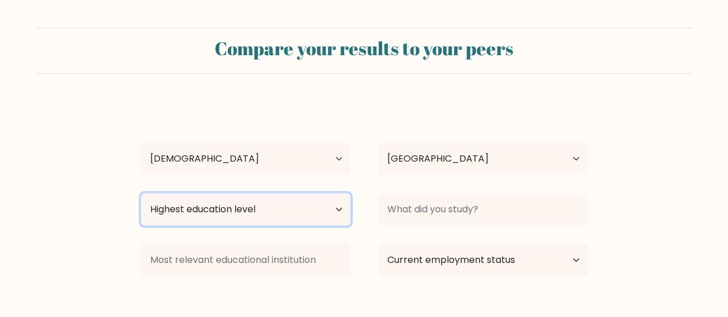
click at [244, 218] on select "Highest education level No schooling Primary Lower Secondary Upper Secondary Oc…" at bounding box center [245, 209] width 209 height 32
select select "bachelors_degree"
click at [141, 193] on select "Highest education level No schooling Primary Lower Secondary Upper Secondary Oc…" at bounding box center [245, 209] width 209 height 32
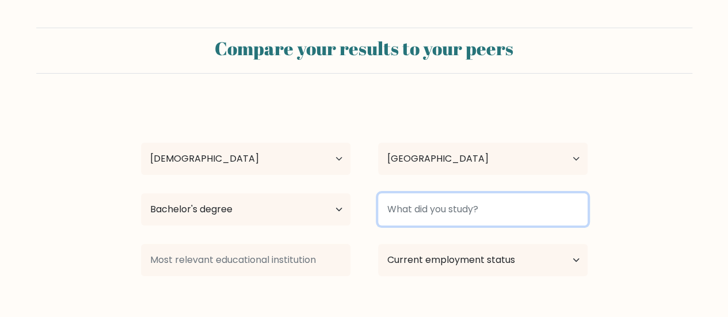
click at [448, 205] on input at bounding box center [482, 209] width 209 height 32
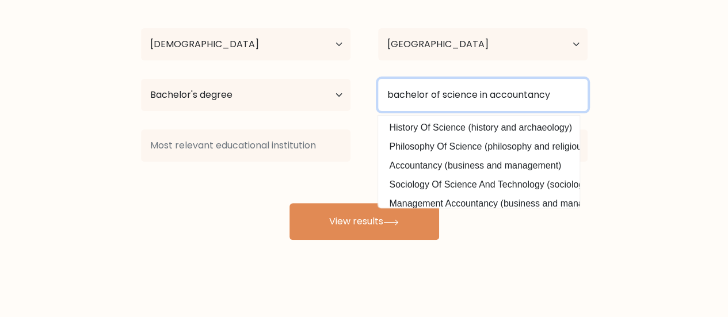
scroll to position [115, 0]
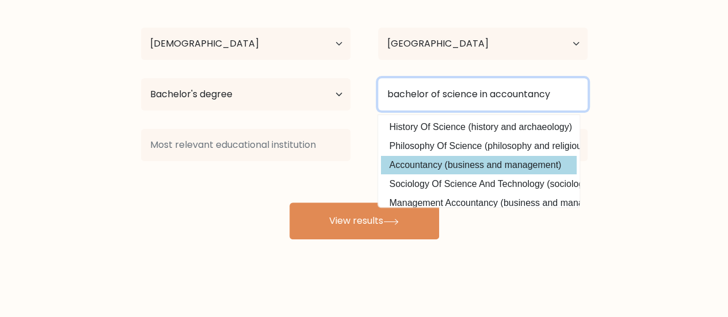
type input "bachelor of science in accountancy"
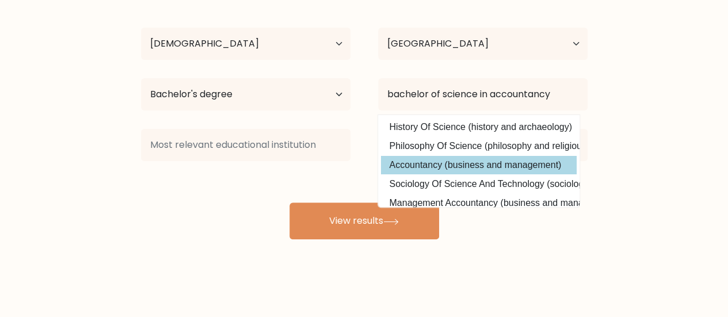
click at [548, 166] on div "JESSA OBEJERA Age Under 18 years old 18-24 years old 25-34 years old 35-44 year…" at bounding box center [364, 112] width 460 height 253
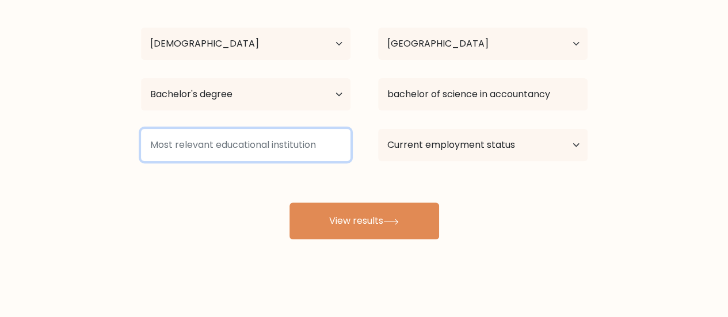
click at [307, 143] on input at bounding box center [245, 145] width 209 height 32
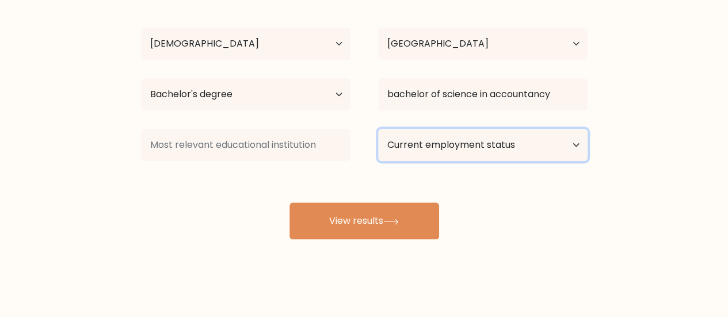
click at [402, 146] on select "Current employment status Employed Student Retired Other / prefer not to answer" at bounding box center [482, 145] width 209 height 32
select select "other"
click at [378, 129] on select "Current employment status Employed Student Retired Other / prefer not to answer" at bounding box center [482, 145] width 209 height 32
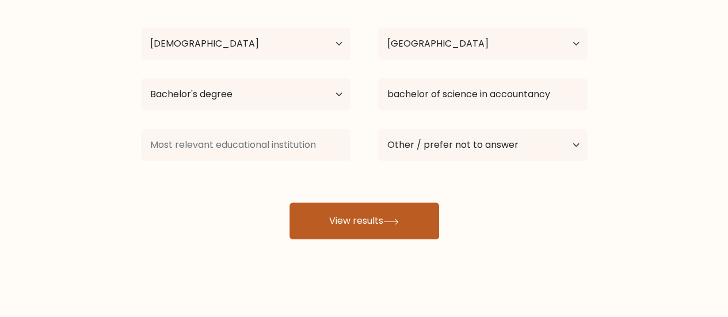
click at [404, 220] on button "View results" at bounding box center [364, 221] width 150 height 37
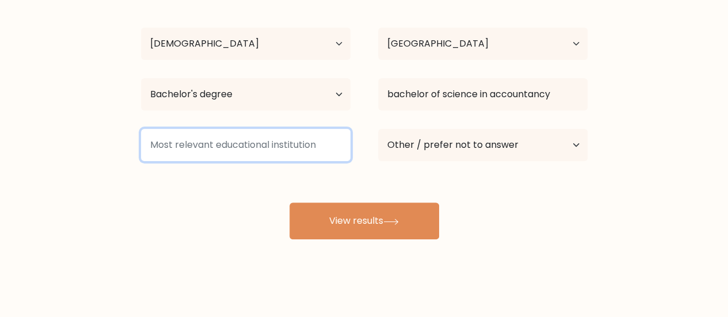
click at [315, 149] on input at bounding box center [245, 145] width 209 height 32
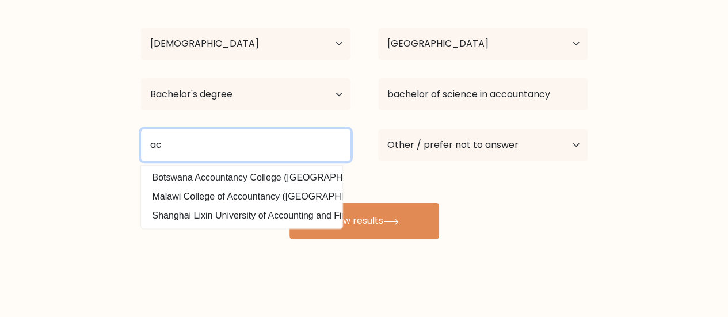
type input "a"
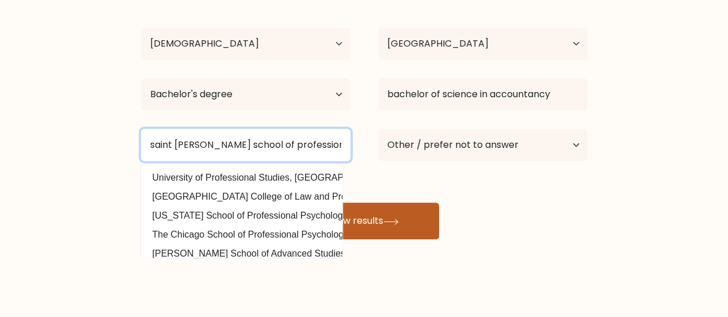
type input "saint paul school of professional studies"
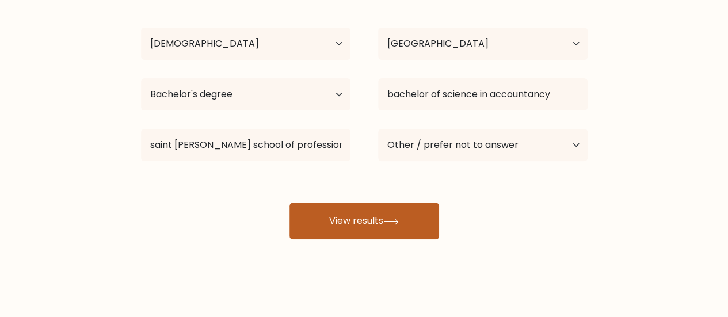
click at [397, 231] on button "View results" at bounding box center [364, 221] width 150 height 37
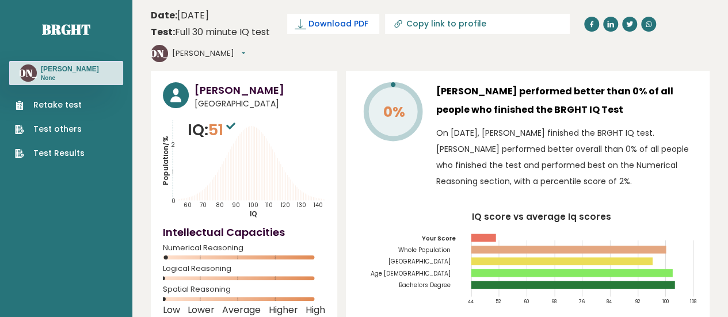
click at [352, 23] on span "Download PDF" at bounding box center [338, 24] width 60 height 12
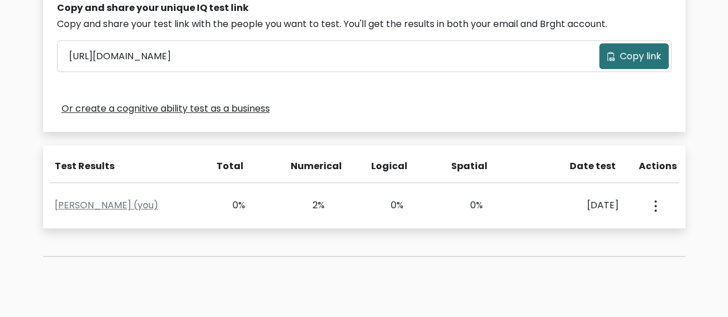
scroll to position [379, 0]
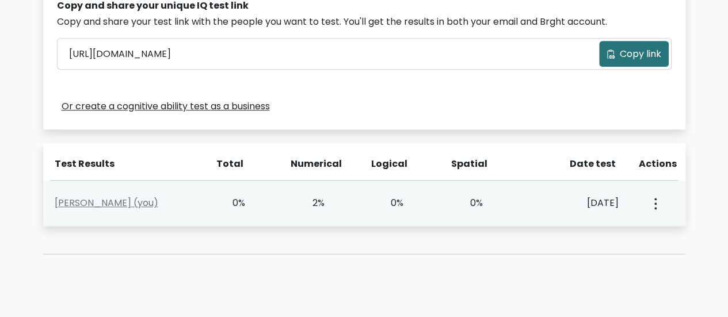
click at [659, 203] on div "View Profile" at bounding box center [654, 203] width 39 height 36
click at [657, 203] on button "button" at bounding box center [654, 203] width 9 height 36
click at [638, 230] on link "View Profile" at bounding box center [612, 236] width 91 height 18
